Goal: Task Accomplishment & Management: Manage account settings

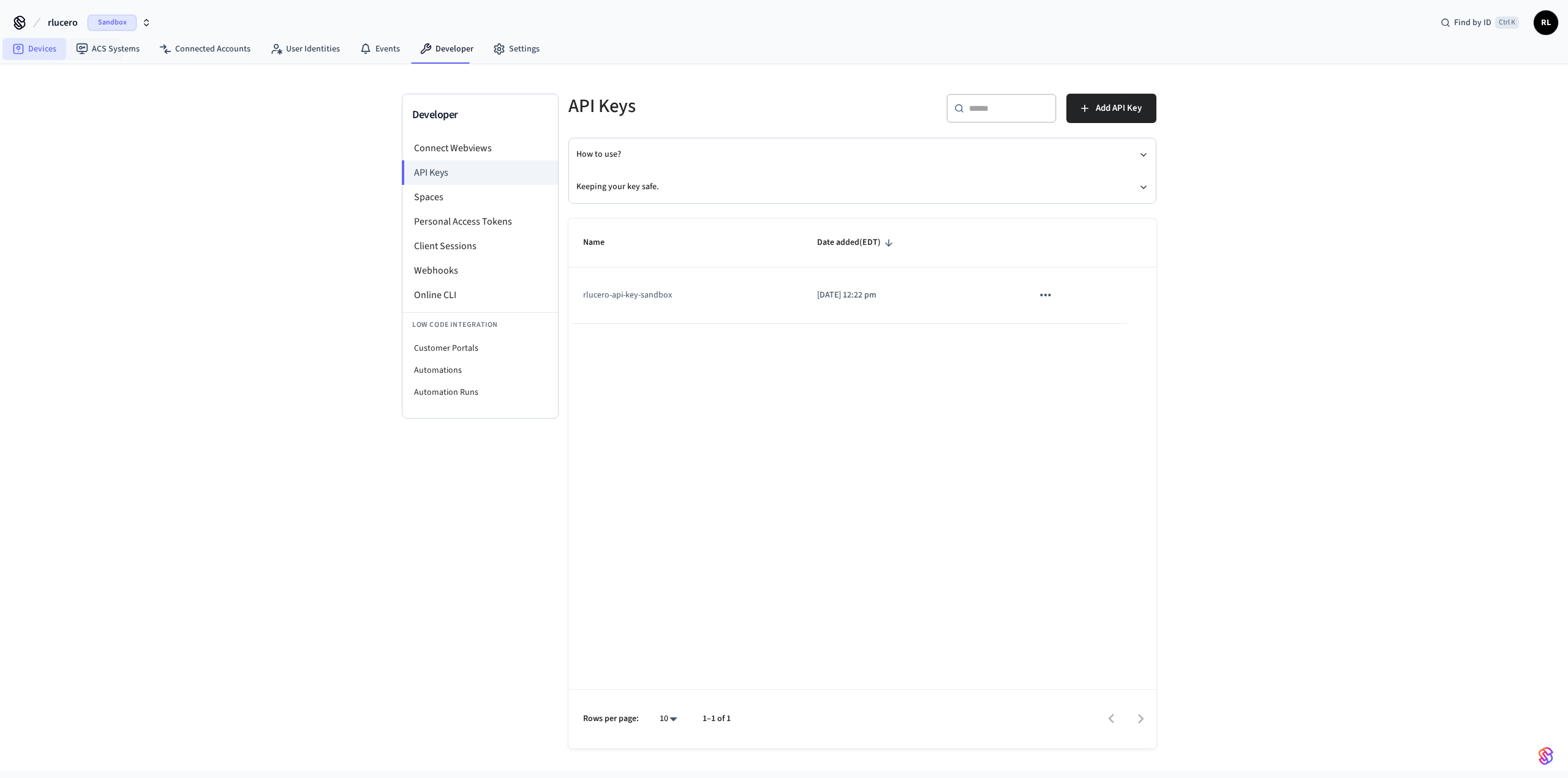
click at [46, 48] on link "Devices" at bounding box center [34, 49] width 64 height 22
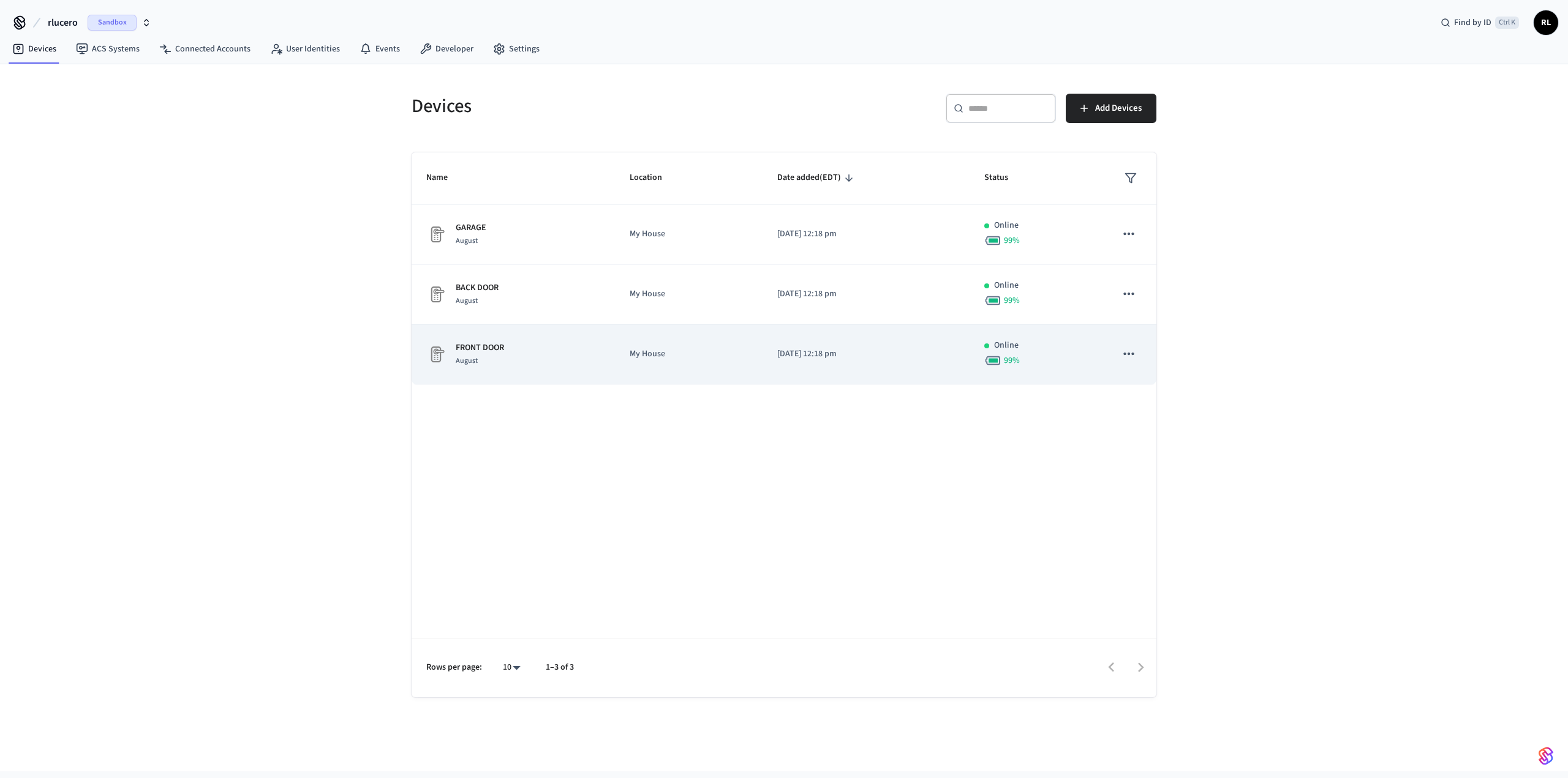
click at [1131, 355] on icon "sticky table" at bounding box center [1129, 354] width 16 height 16
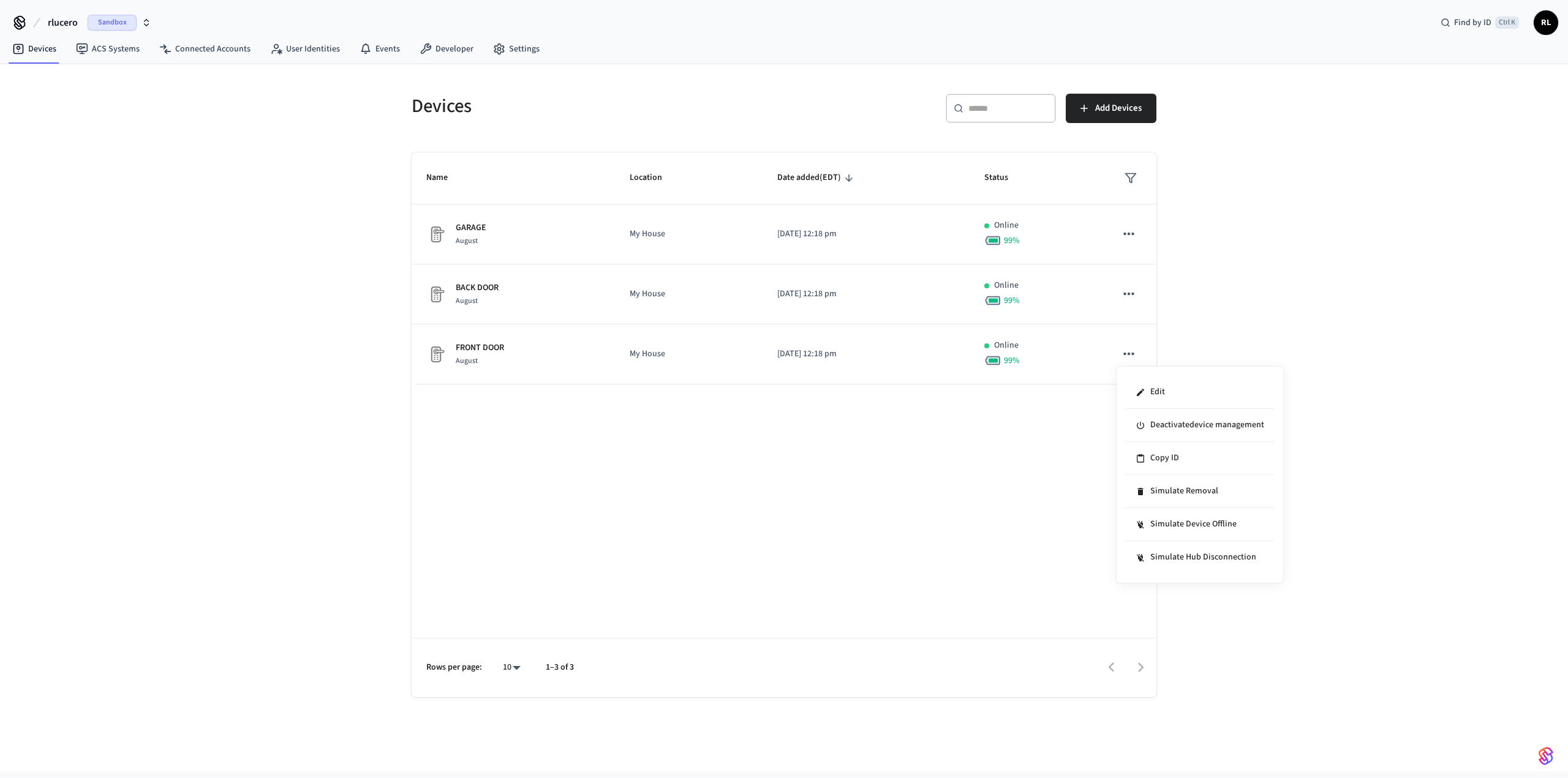
click at [740, 356] on div at bounding box center [784, 389] width 1568 height 778
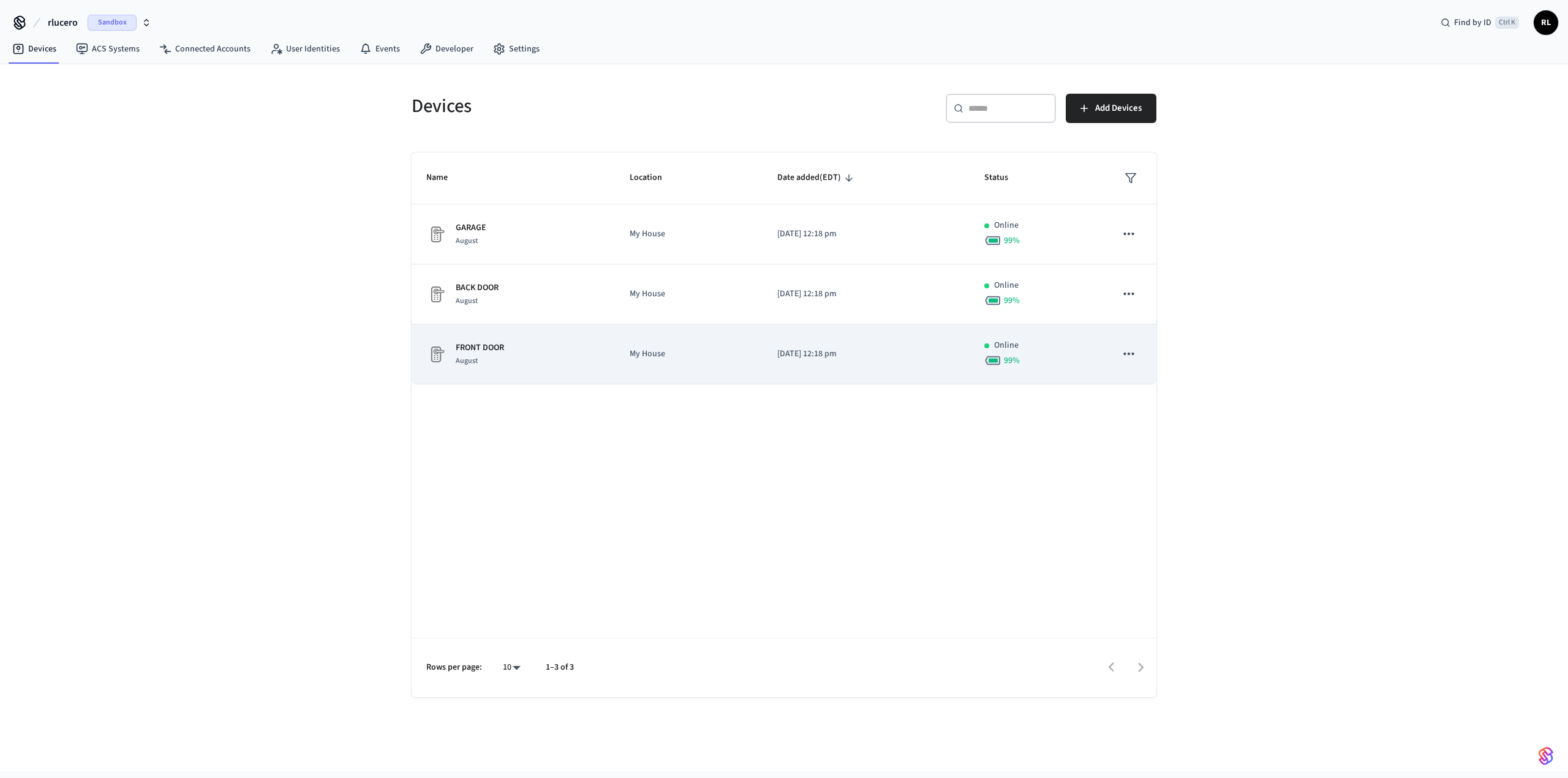
click at [529, 352] on div "FRONT DOOR August" at bounding box center [514, 355] width 174 height 26
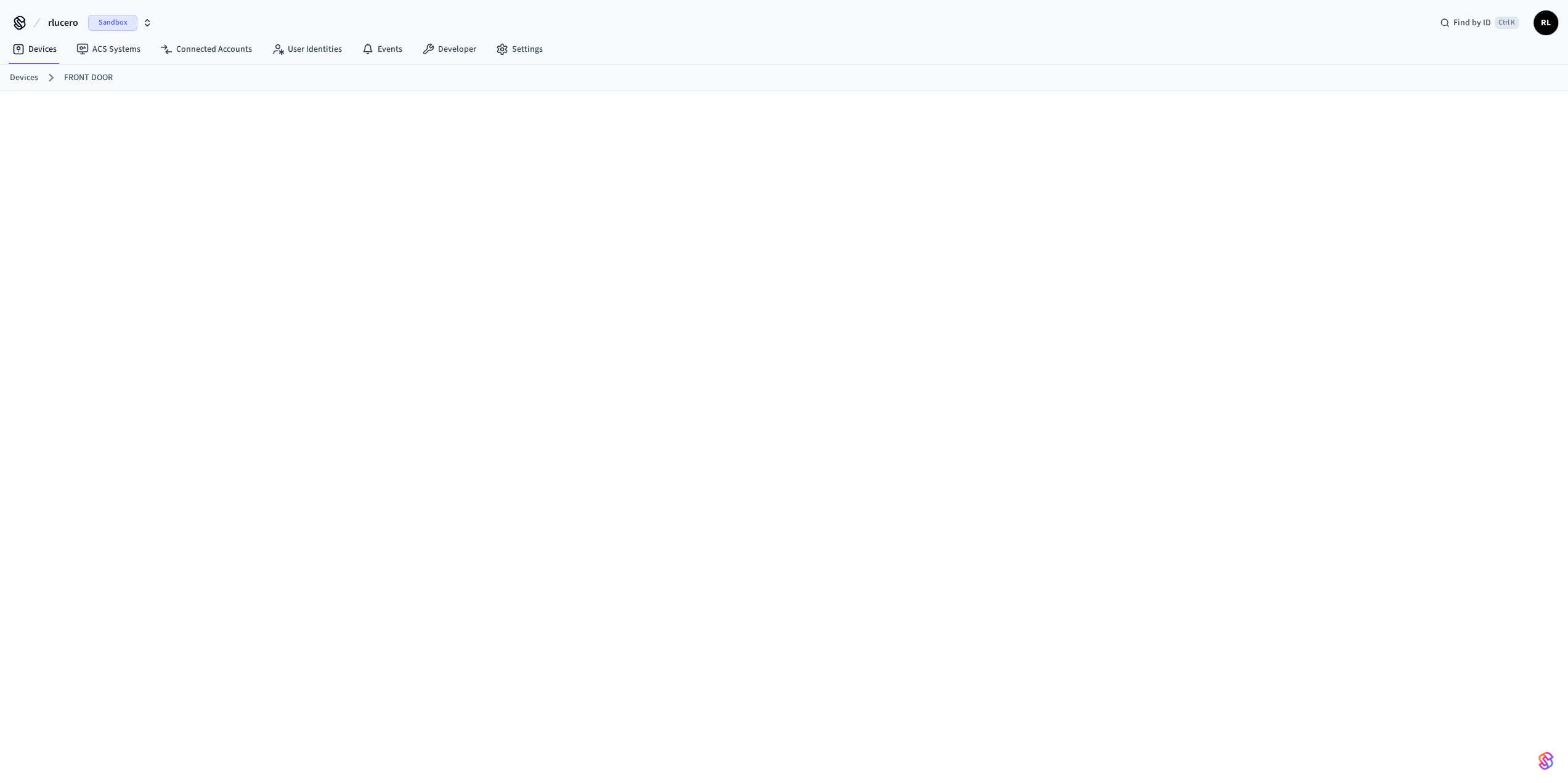
click at [88, 75] on link "FRONT DOOR" at bounding box center [88, 78] width 48 height 13
click at [27, 75] on link "Devices" at bounding box center [24, 78] width 29 height 13
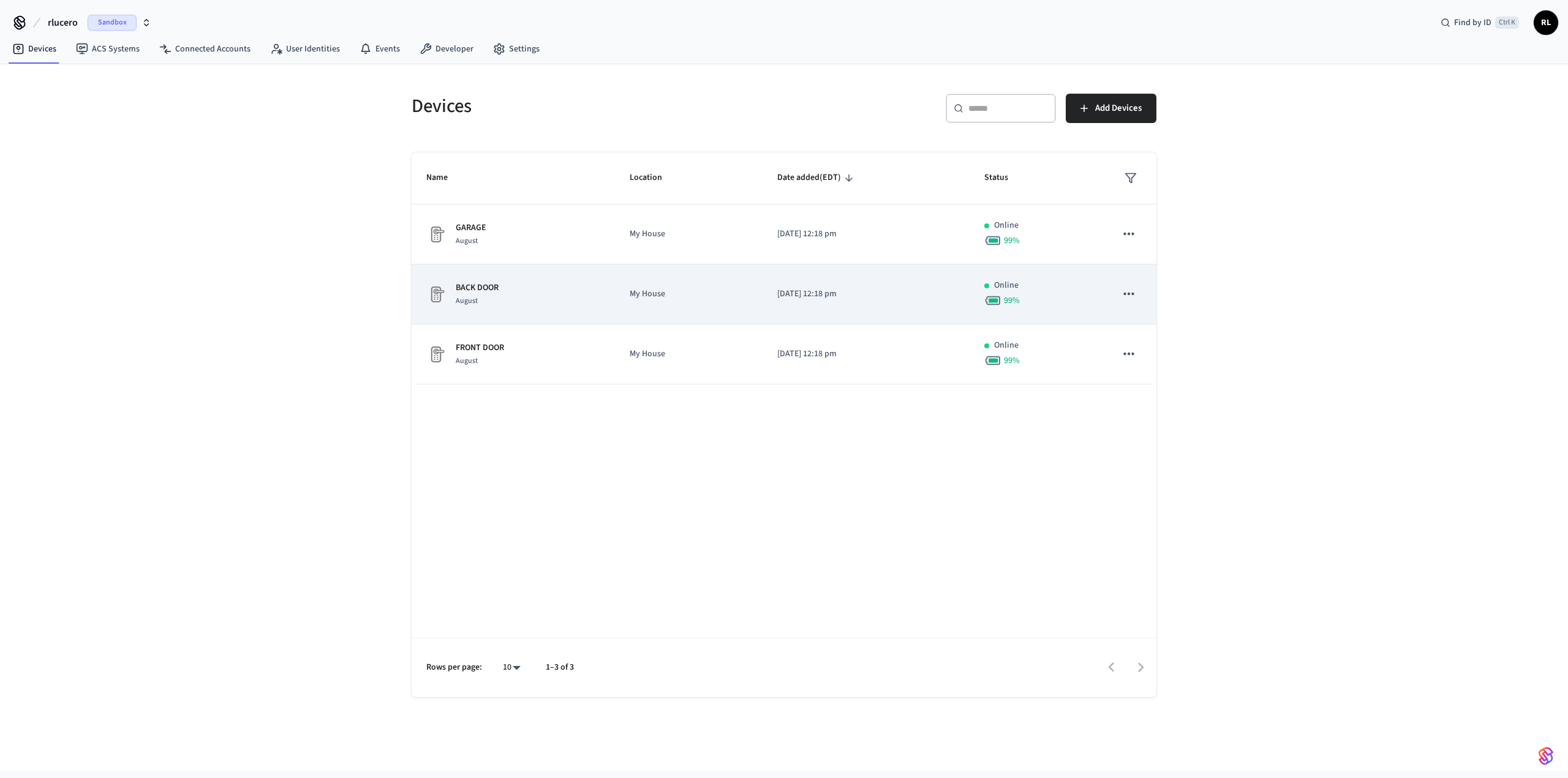
click at [579, 282] on div "BACK DOOR August" at bounding box center [514, 294] width 174 height 26
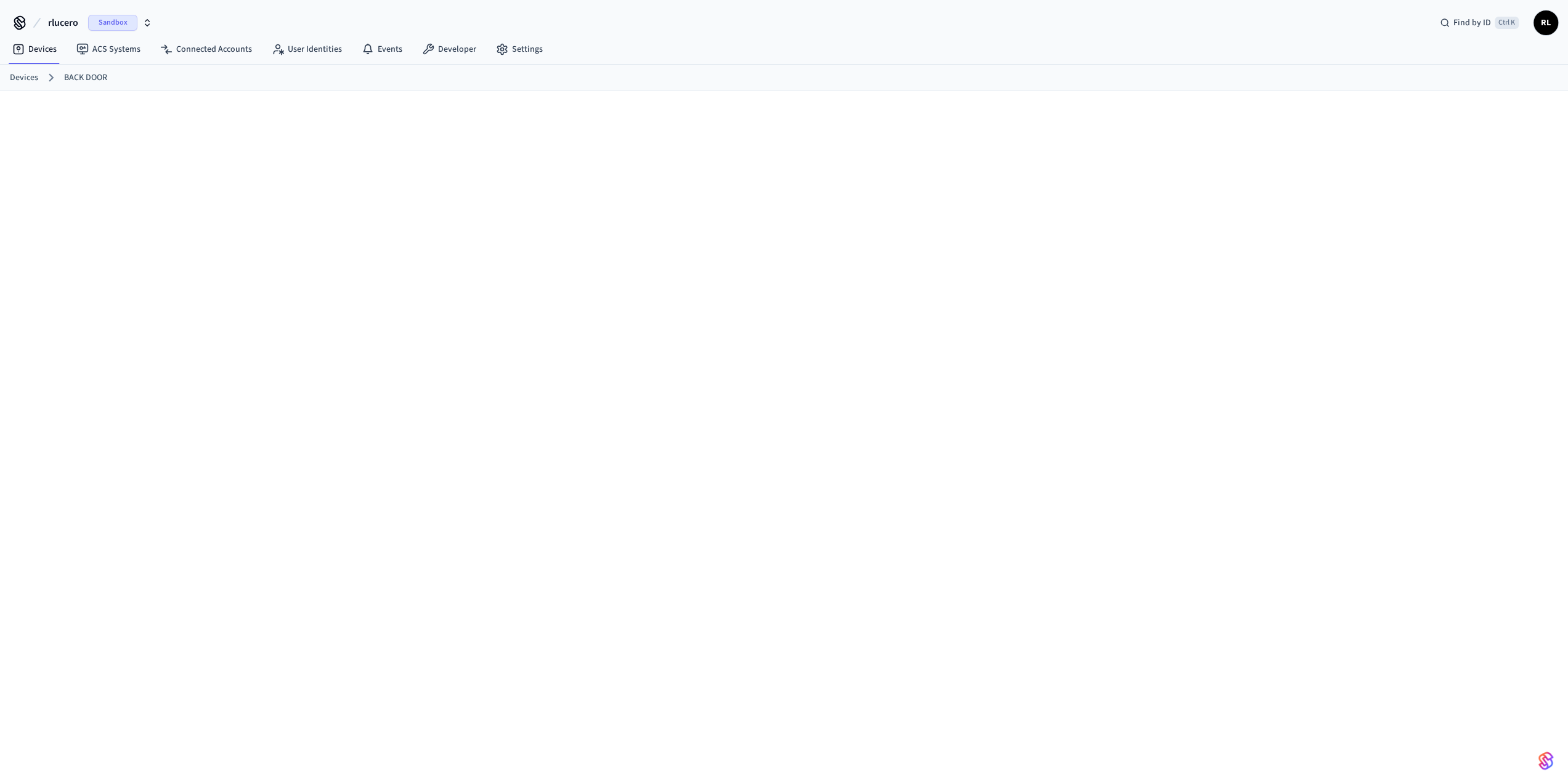
click at [26, 78] on link "Devices" at bounding box center [24, 78] width 29 height 13
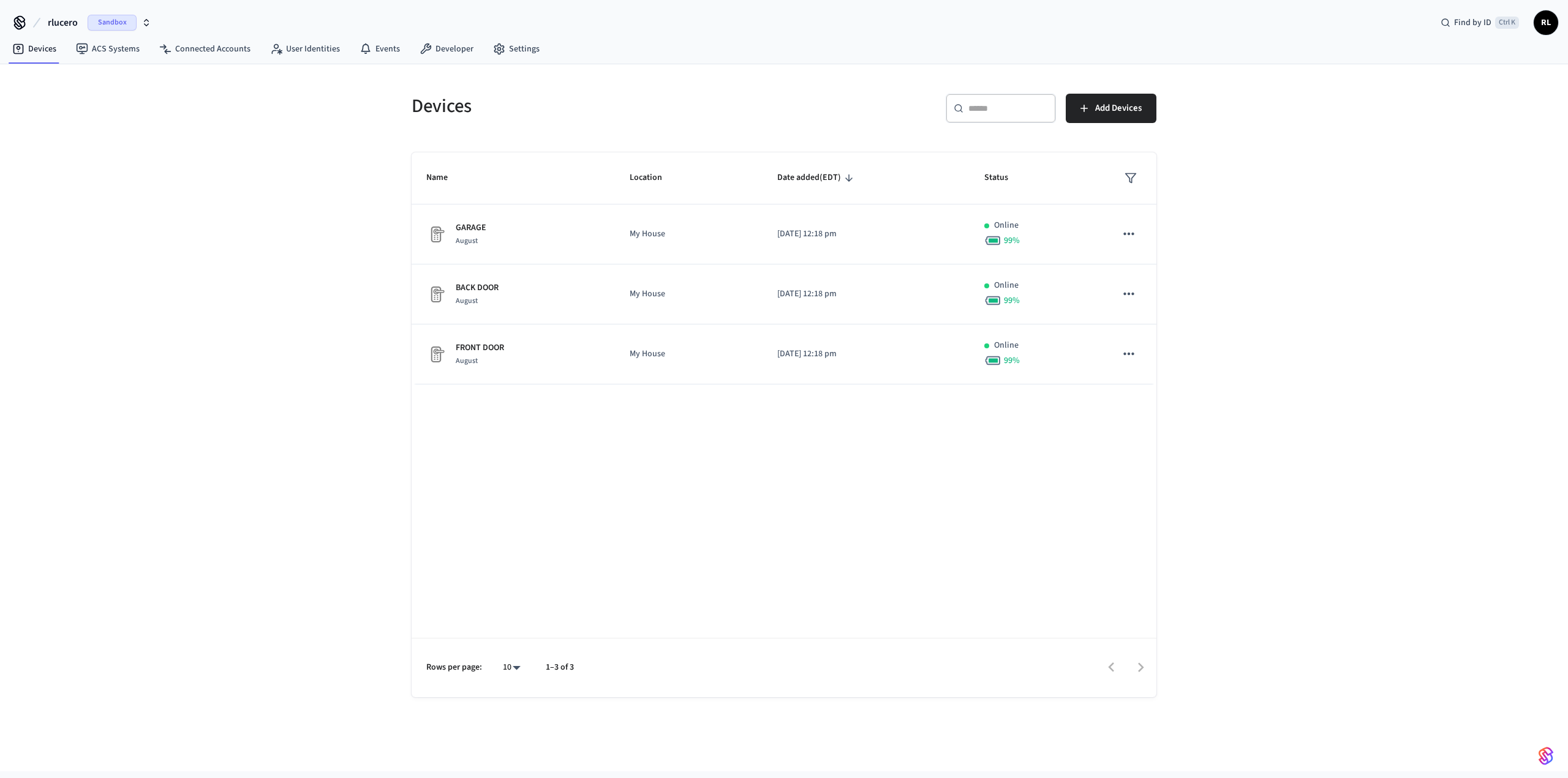
click at [500, 350] on p "FRONT DOOR" at bounding box center [480, 348] width 48 height 13
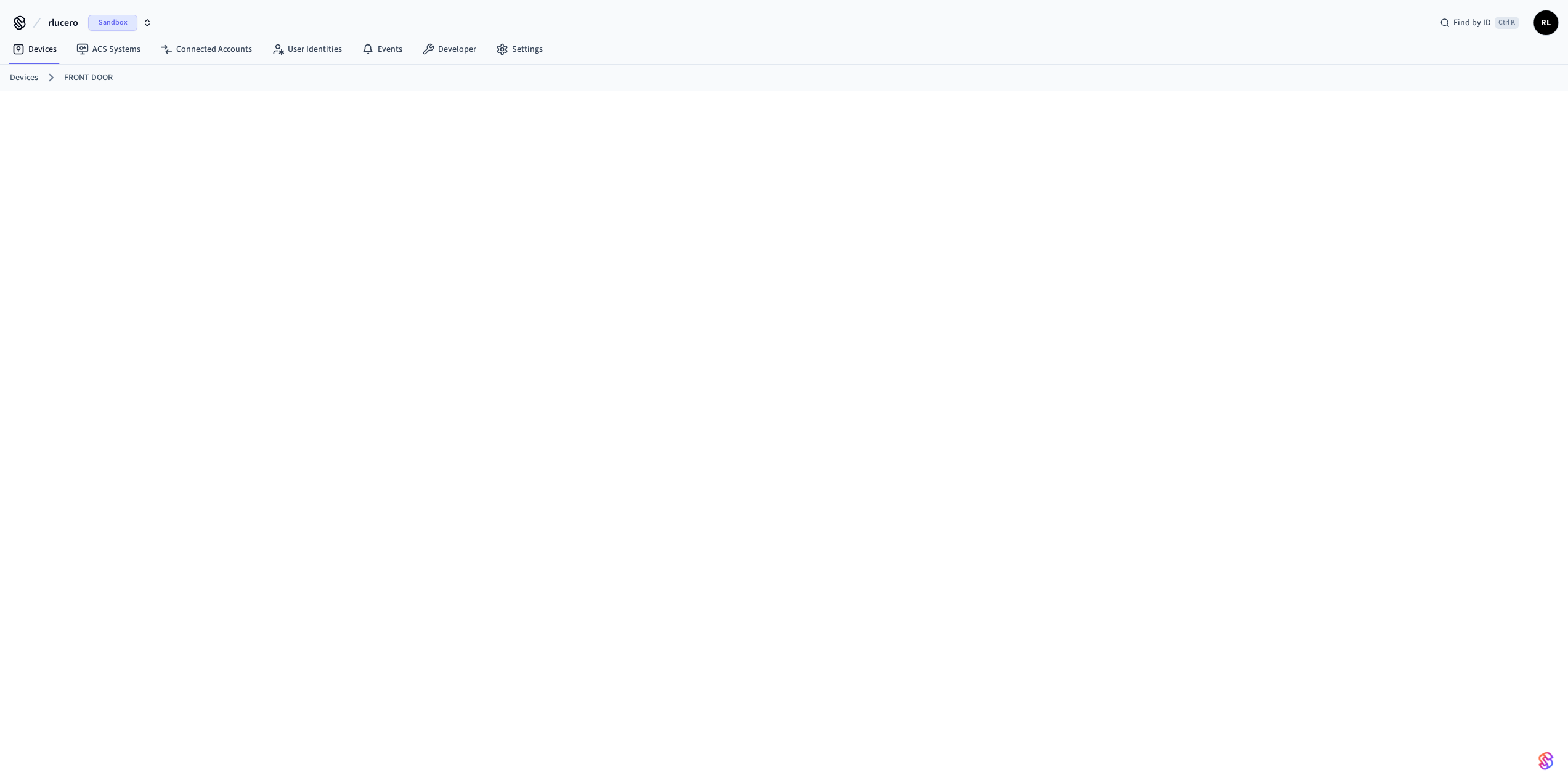
click at [30, 78] on link "Devices" at bounding box center [24, 78] width 29 height 13
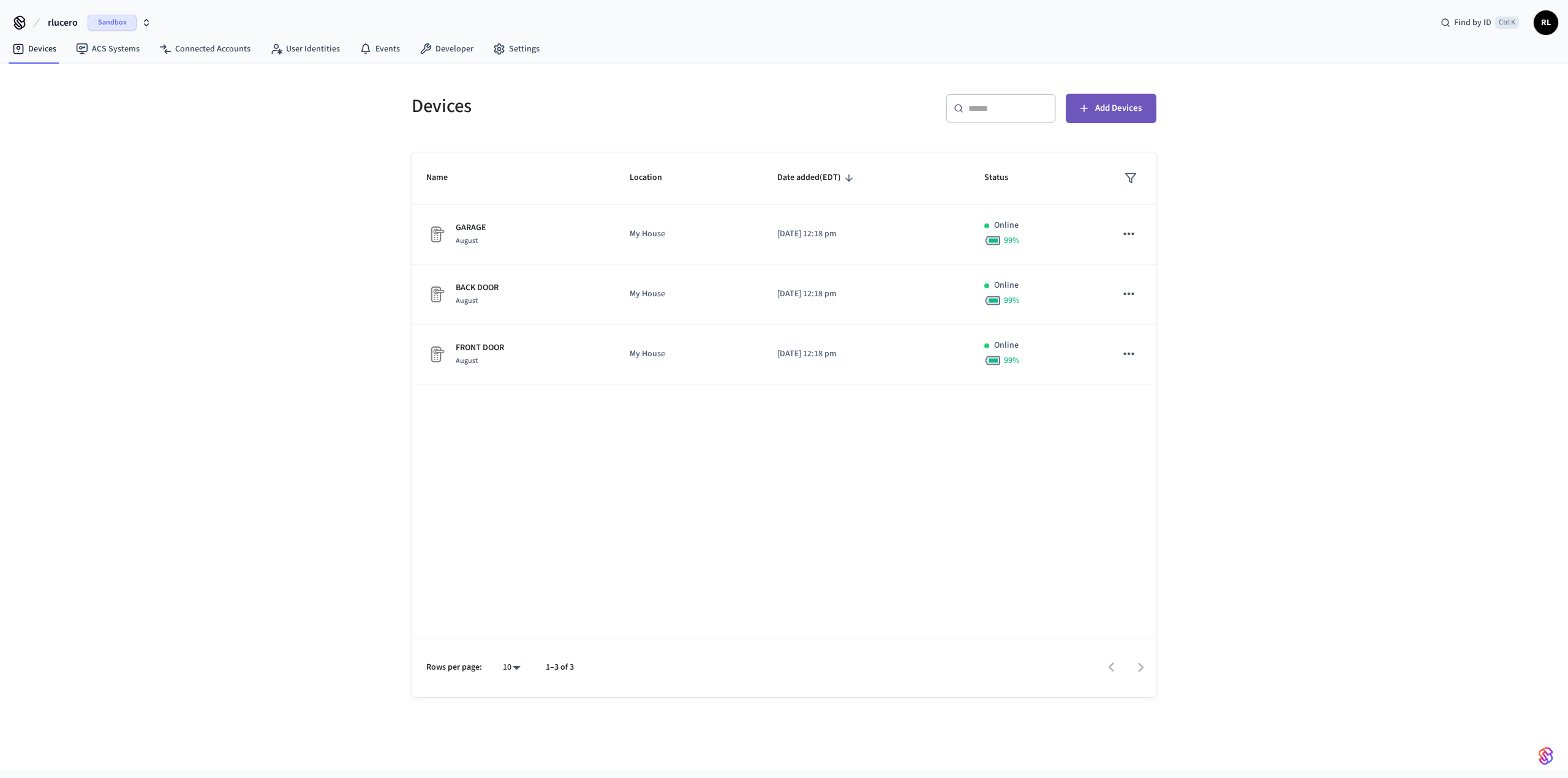
click at [1117, 113] on span "Add Devices" at bounding box center [1118, 109] width 46 height 16
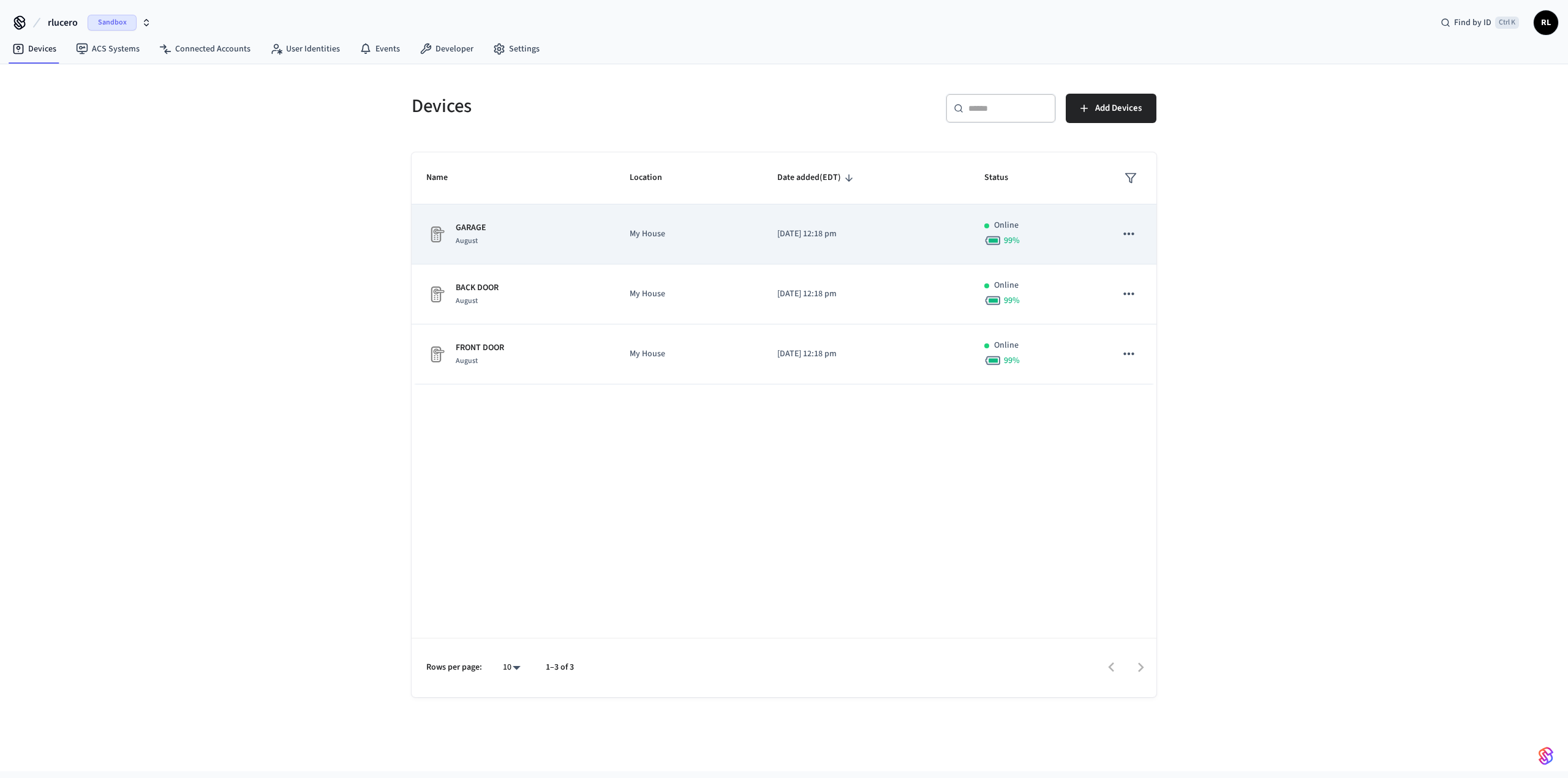
click at [507, 233] on div "GARAGE August" at bounding box center [514, 234] width 174 height 26
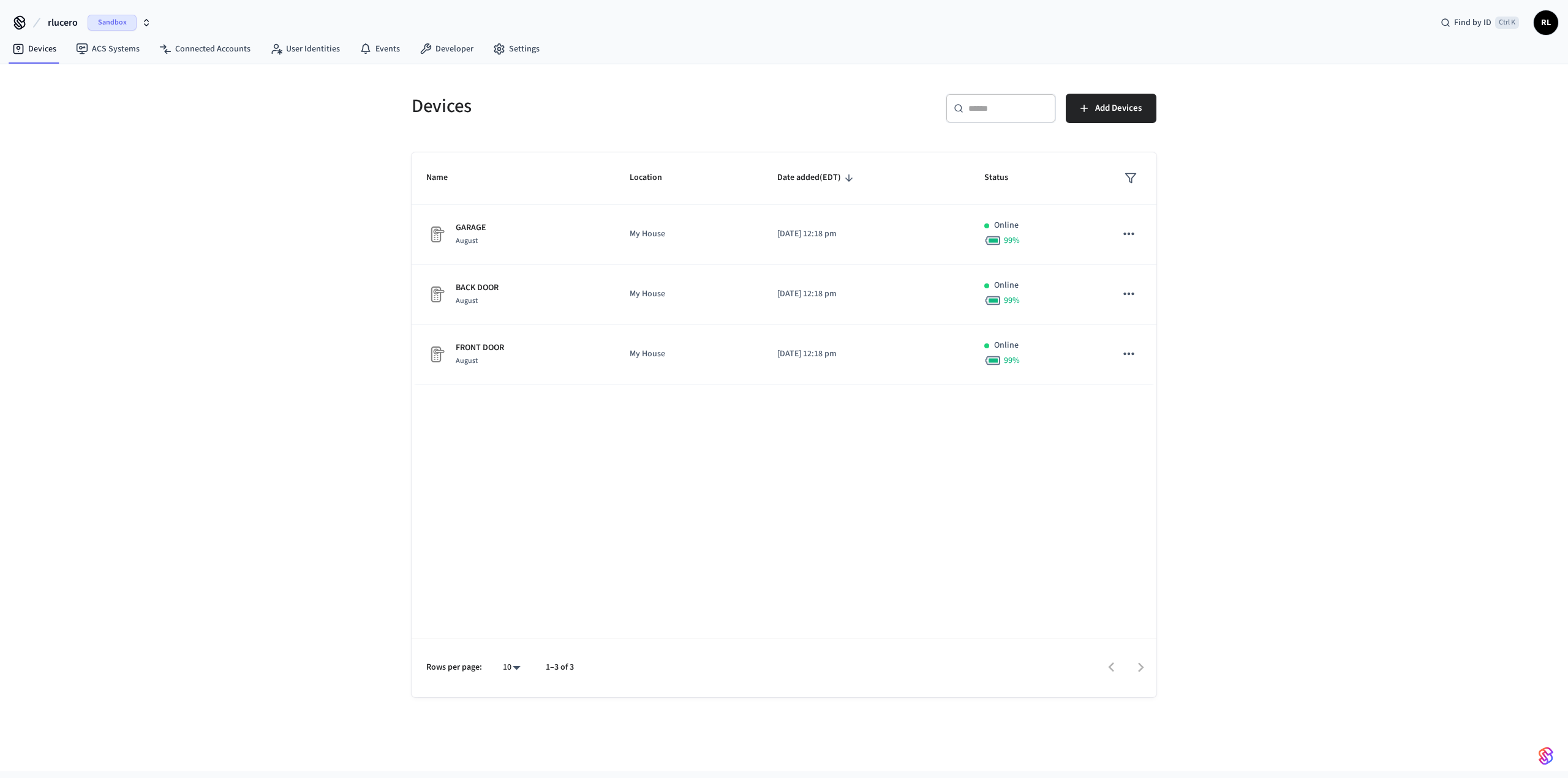
click at [119, 15] on span "Sandbox" at bounding box center [112, 23] width 49 height 16
click at [165, 78] on span "Production" at bounding box center [158, 78] width 49 height 16
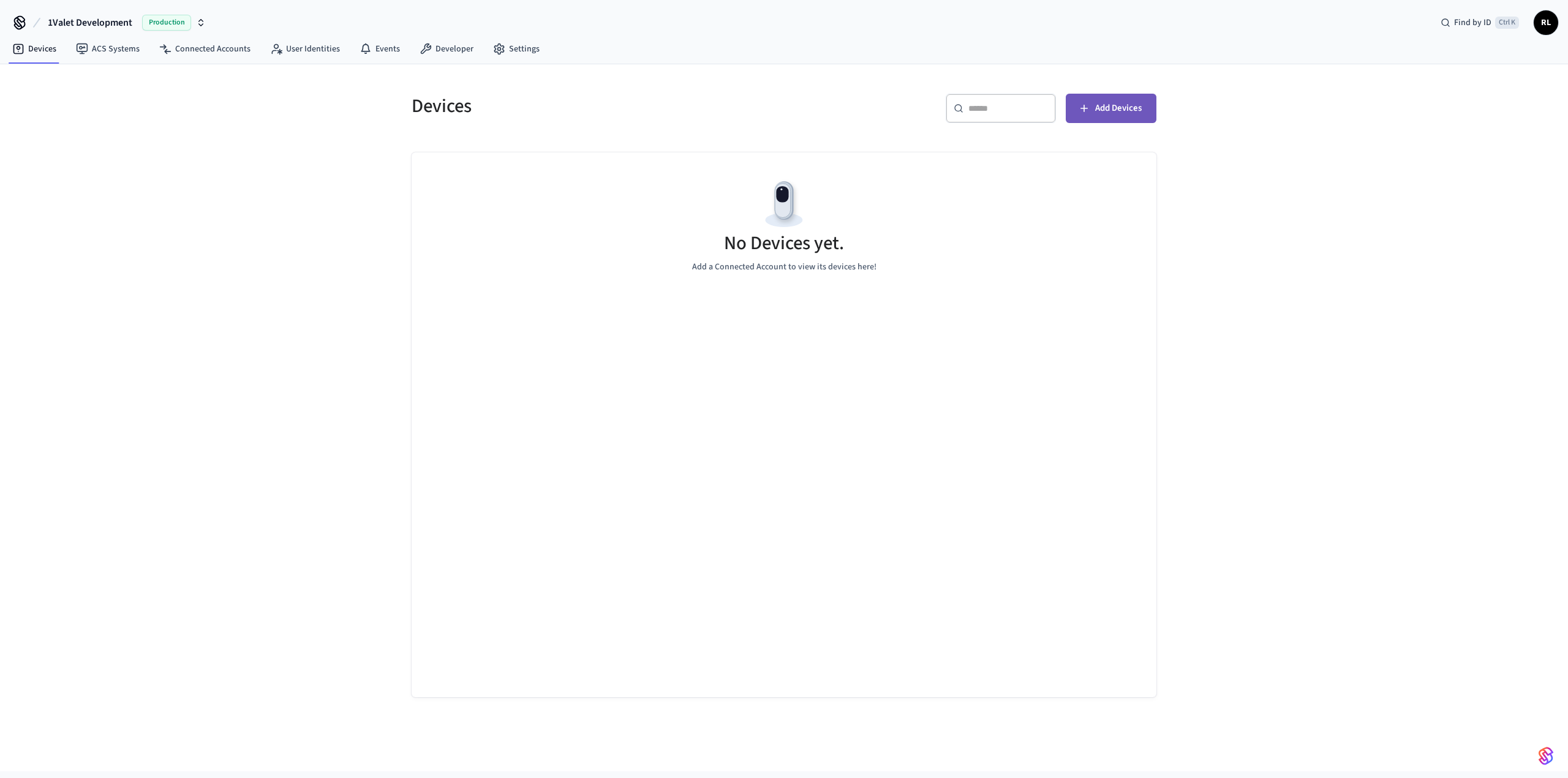
click at [1106, 107] on span "Add Devices" at bounding box center [1118, 109] width 46 height 16
click at [1142, 111] on button "Add Devices" at bounding box center [1111, 109] width 91 height 30
click at [177, 19] on span "Production" at bounding box center [166, 23] width 49 height 16
click at [167, 98] on span "Sandbox" at bounding box center [177, 102] width 49 height 16
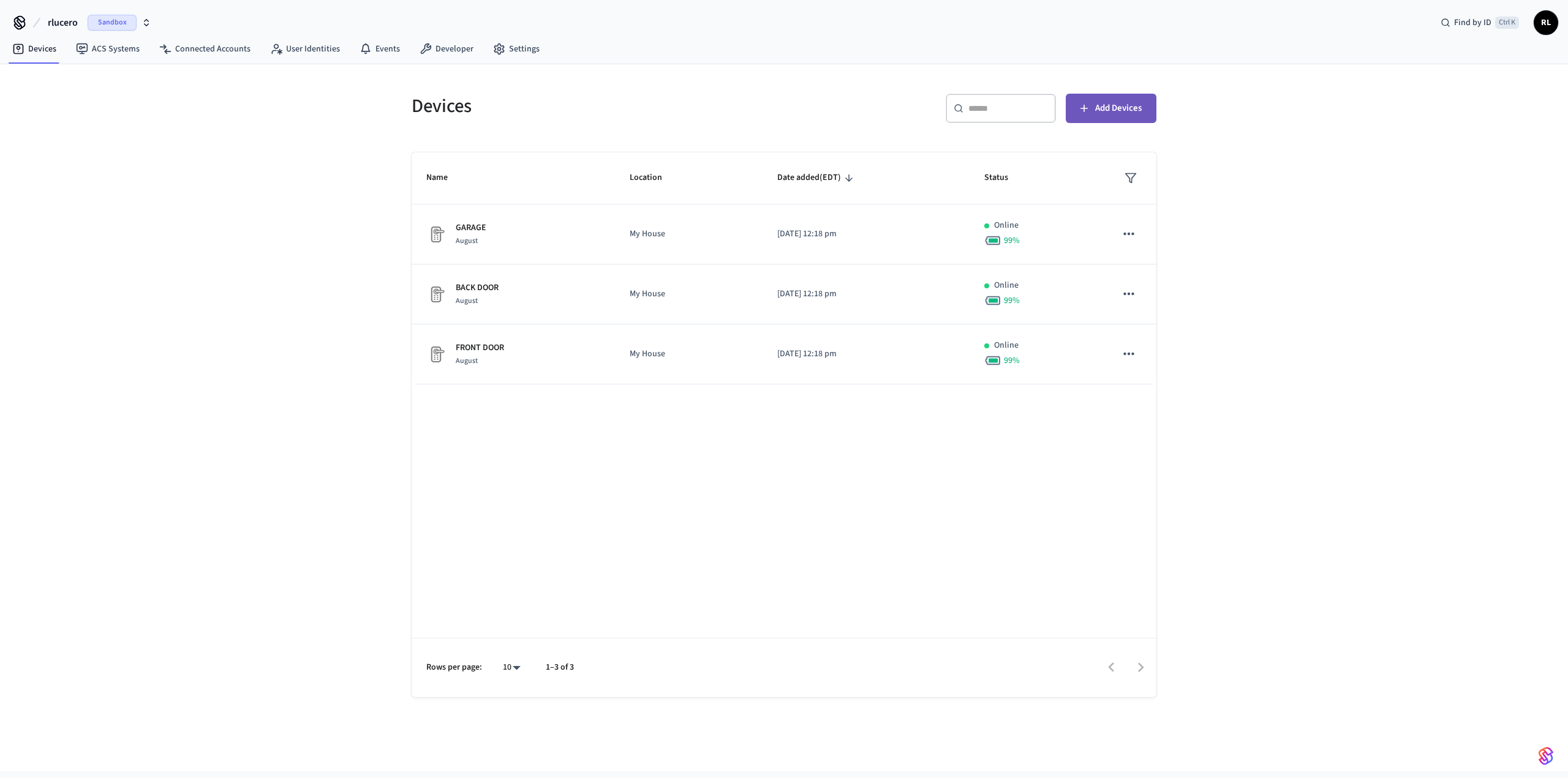
click at [1127, 104] on span "Add Devices" at bounding box center [1118, 109] width 46 height 16
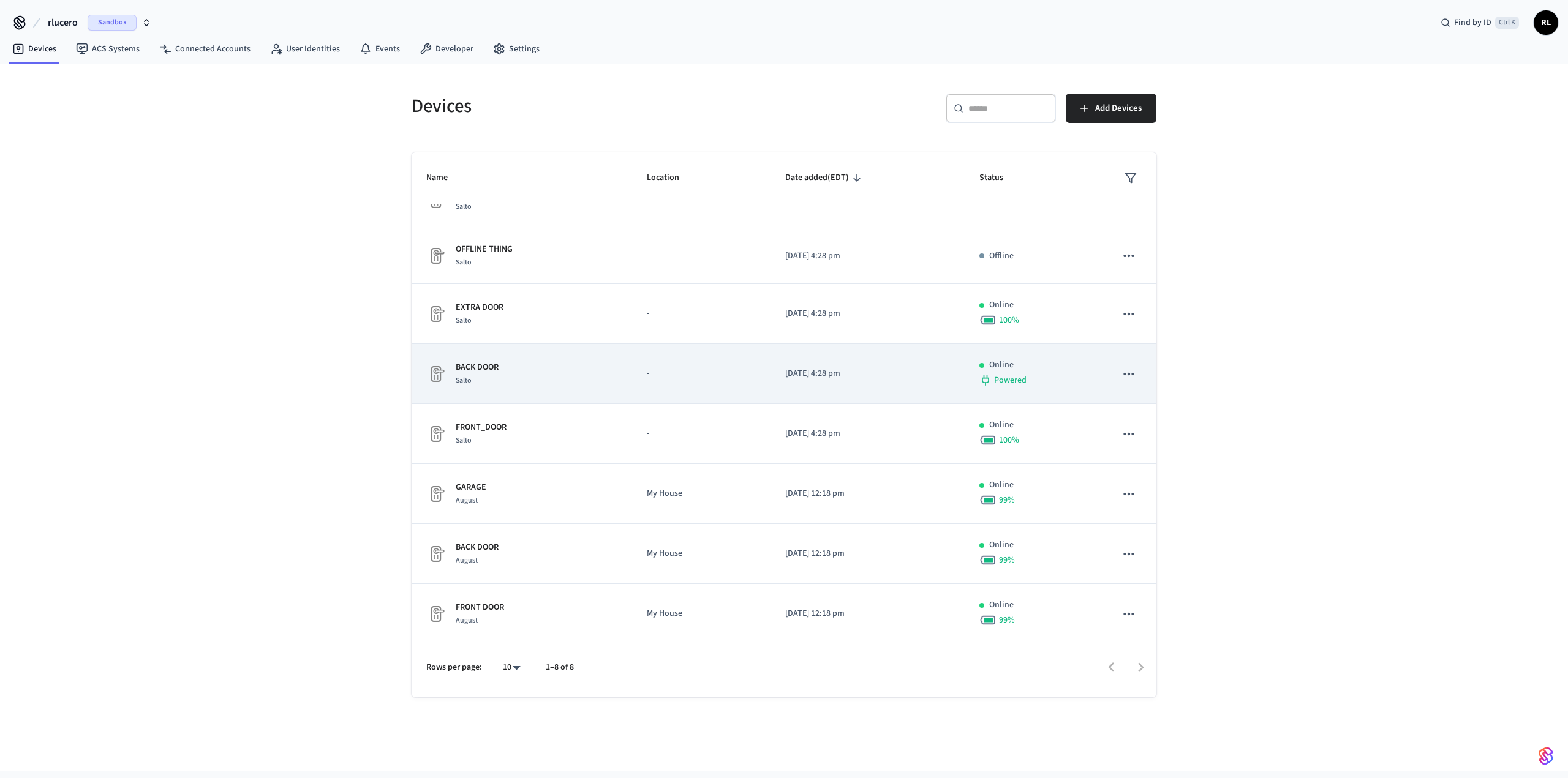
scroll to position [36, 0]
